Goal: Understand process/instructions: Learn how to perform a task or action

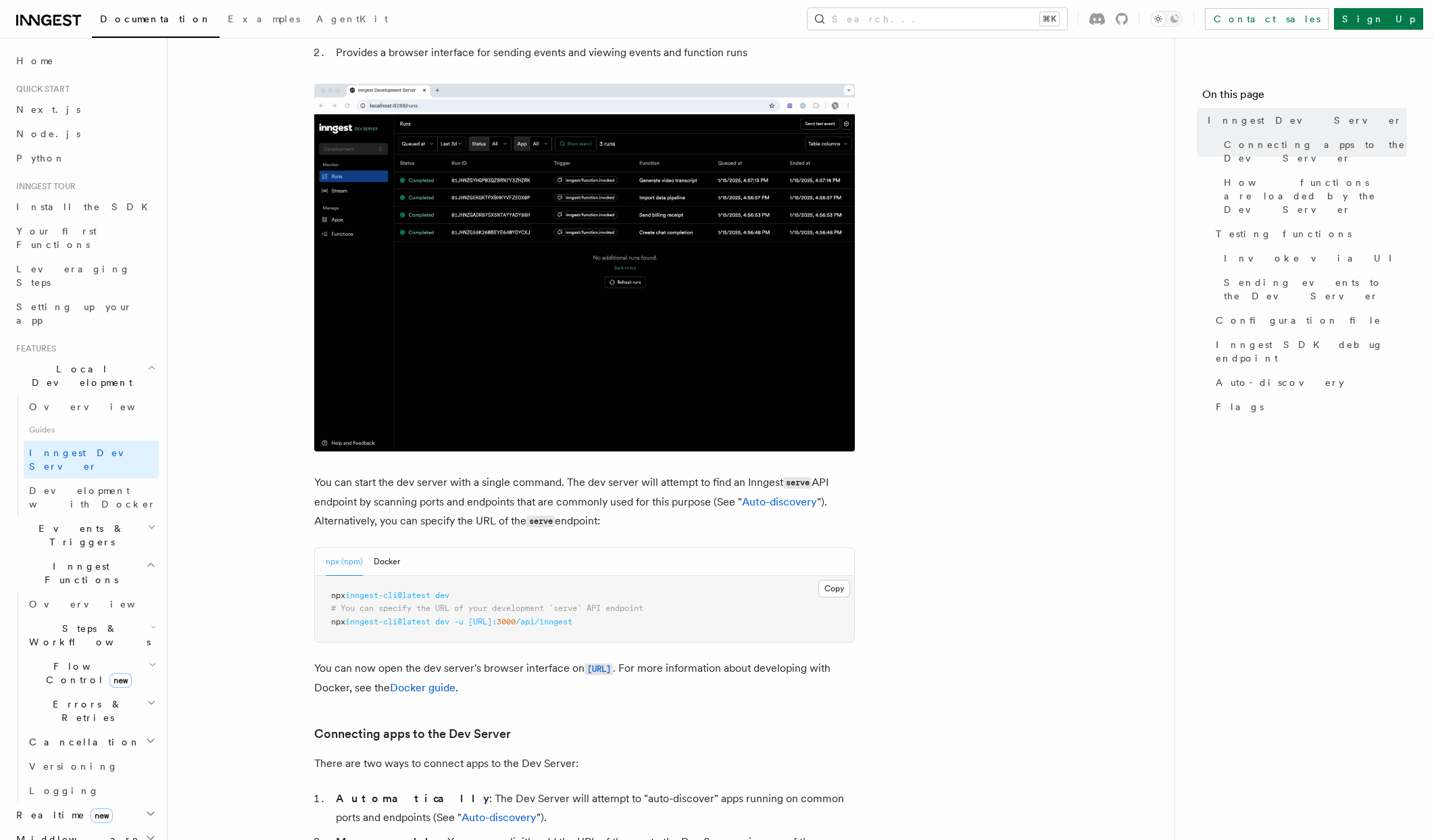
scroll to position [178, 0]
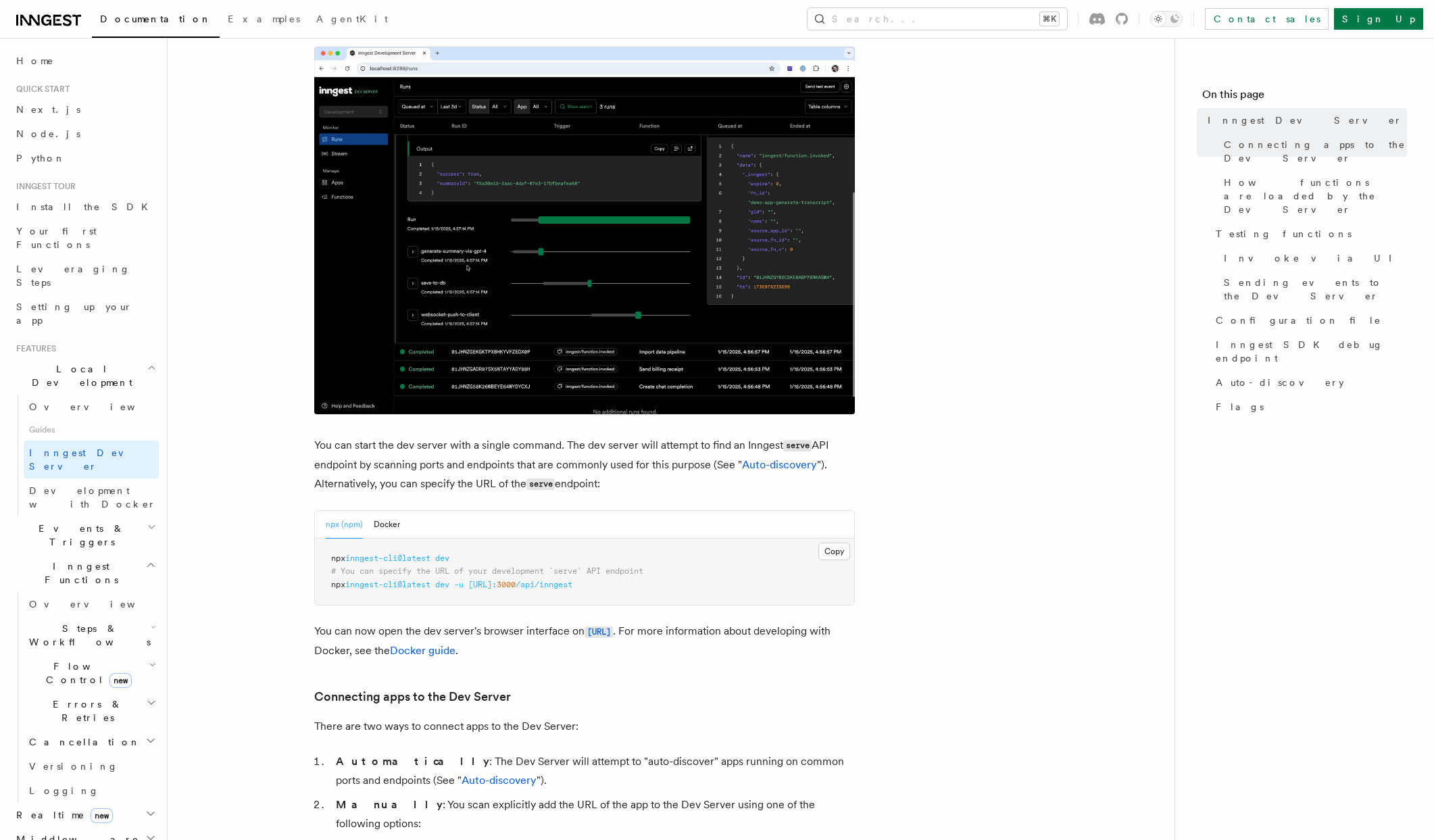
click at [417, 560] on span "inngest-cli@latest" at bounding box center [387, 558] width 85 height 9
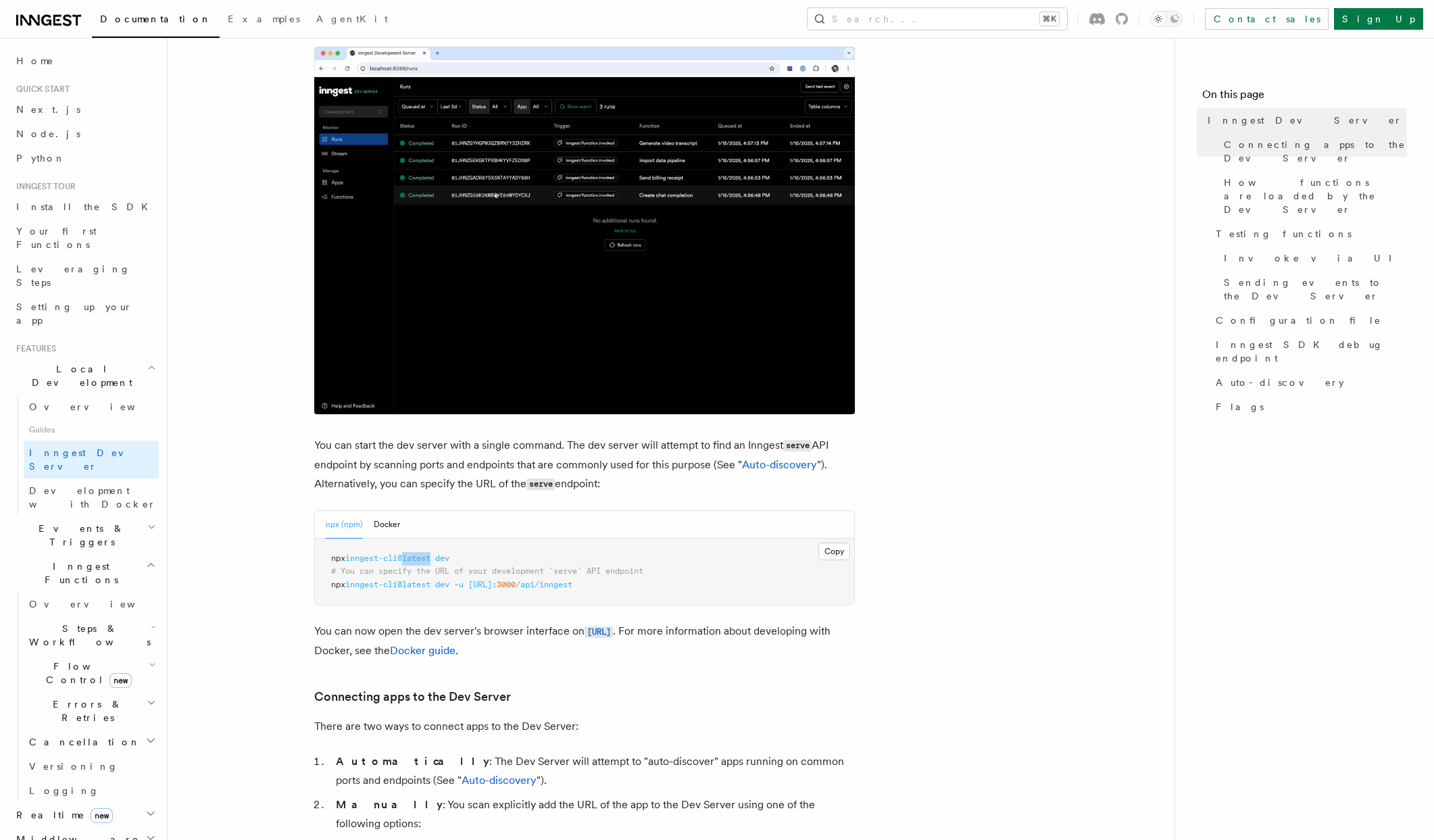
click at [417, 560] on span "inngest-cli@latest" at bounding box center [387, 558] width 85 height 9
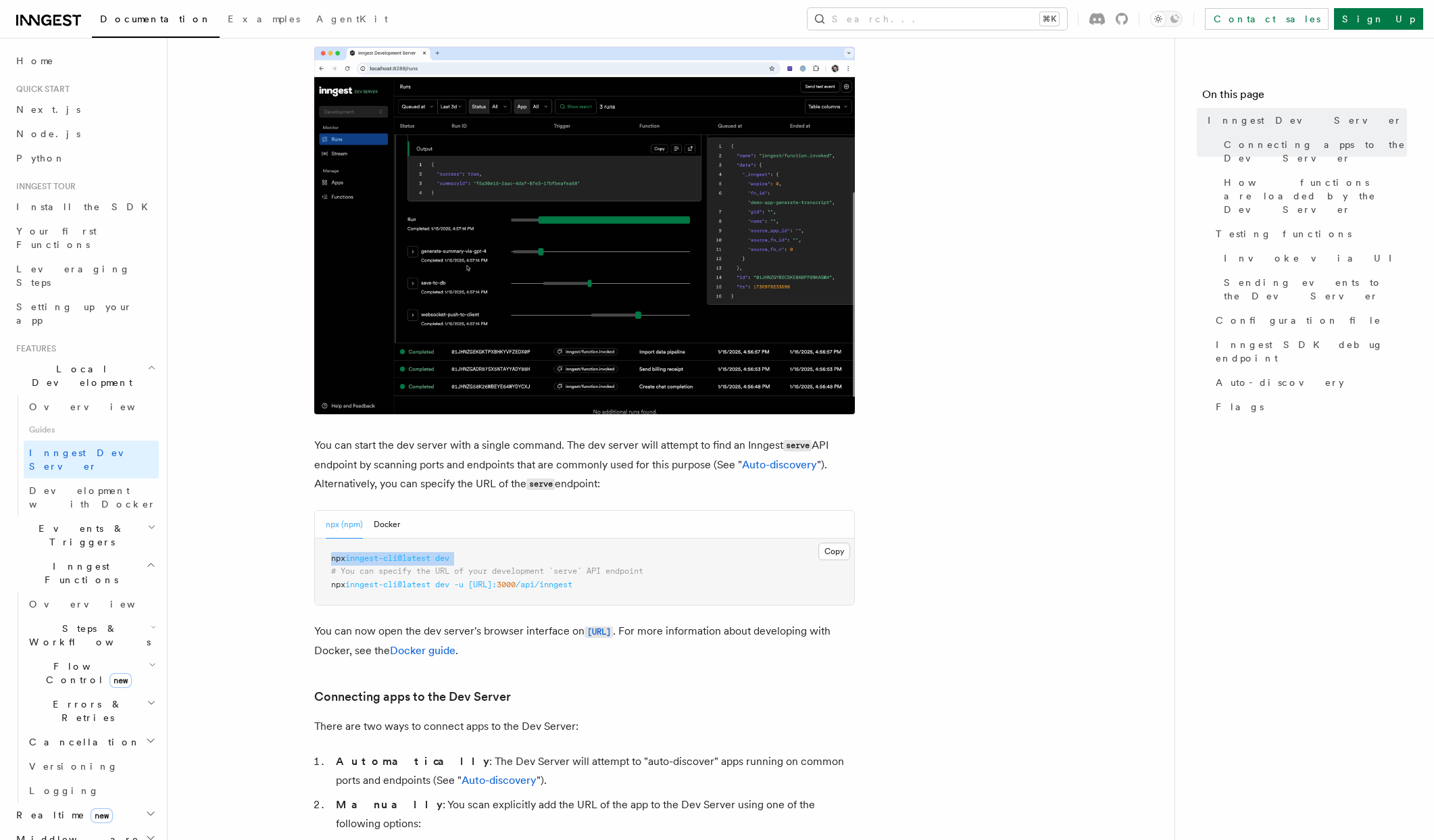
click at [417, 560] on span "inngest-cli@latest" at bounding box center [387, 558] width 85 height 9
copy code "npx inngest-cli@latest dev"
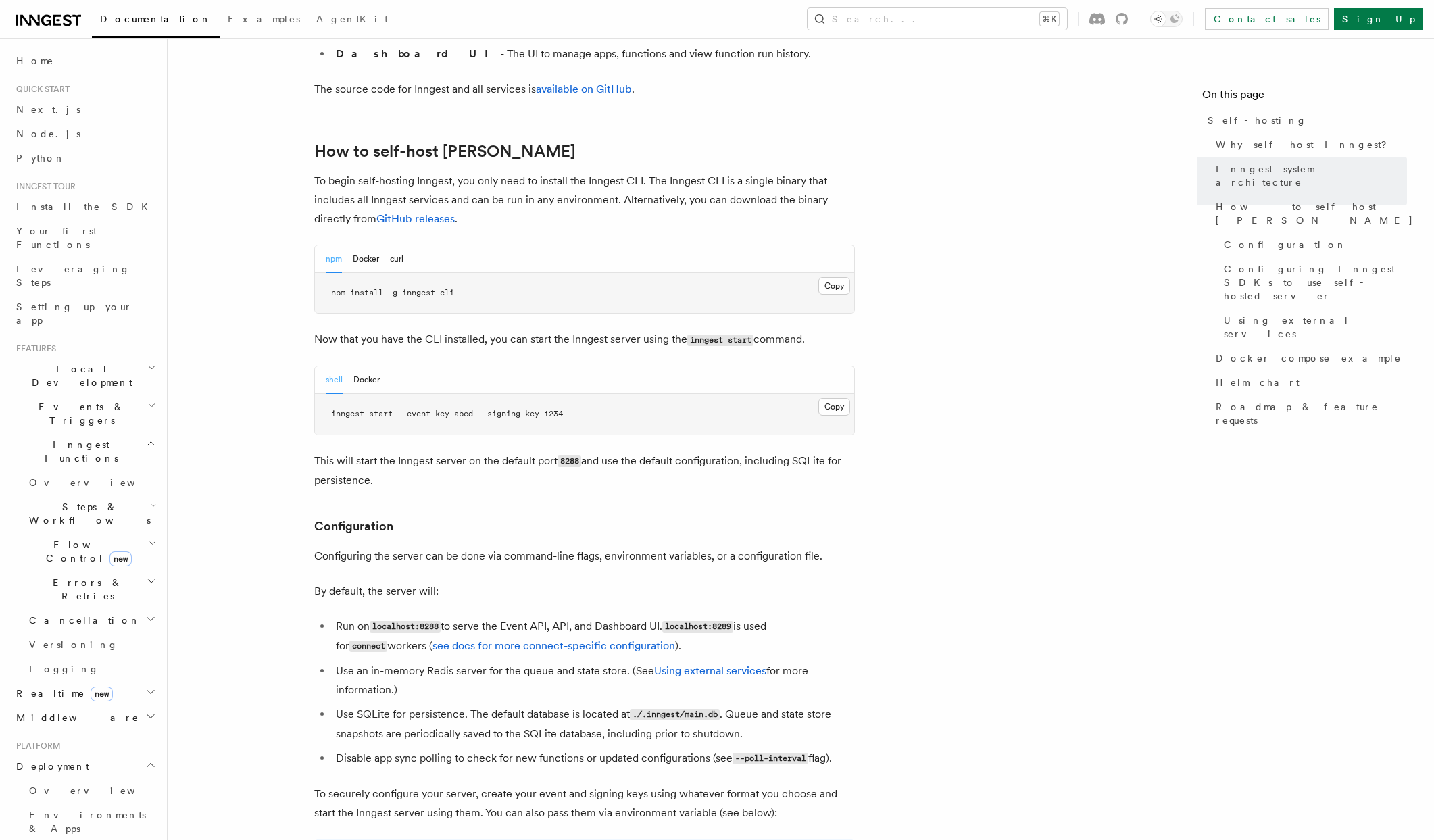
scroll to position [1338, 0]
